Goal: Task Accomplishment & Management: Use online tool/utility

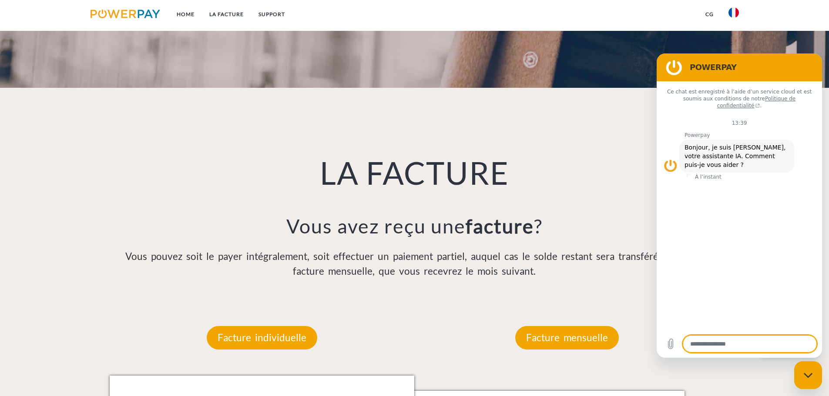
scroll to position [174, 0]
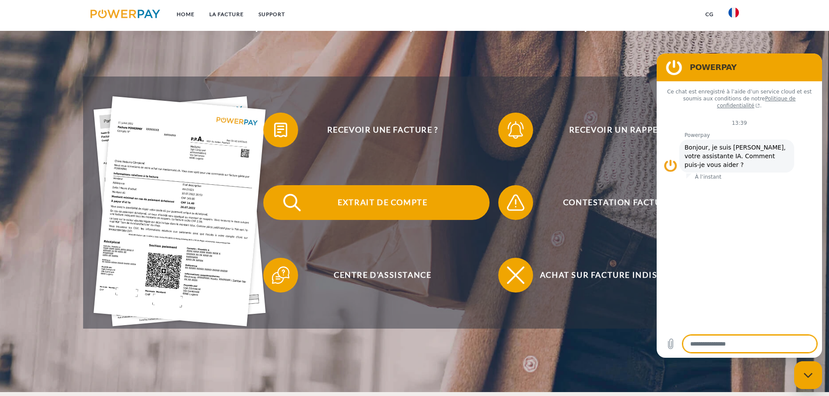
click at [383, 203] on span "Extrait de compte" at bounding box center [382, 202] width 213 height 35
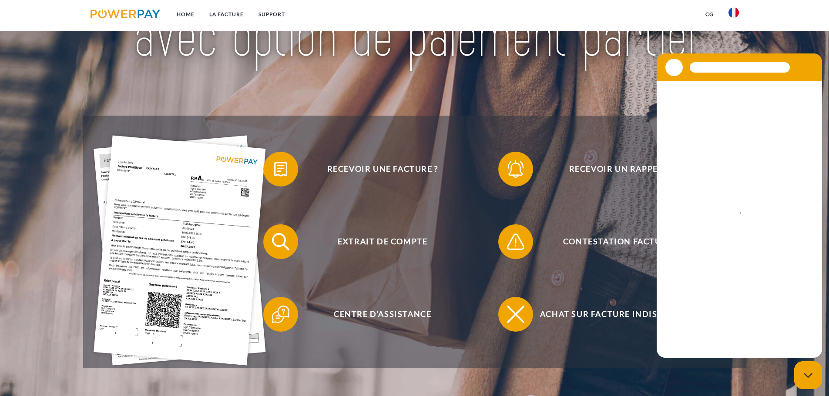
scroll to position [217, 0]
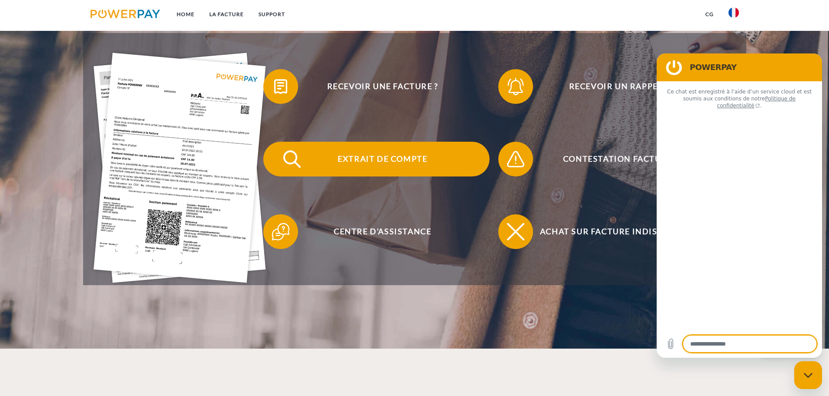
type textarea "*"
click at [385, 163] on span "Extrait de compte" at bounding box center [382, 159] width 213 height 35
